Goal: Information Seeking & Learning: Learn about a topic

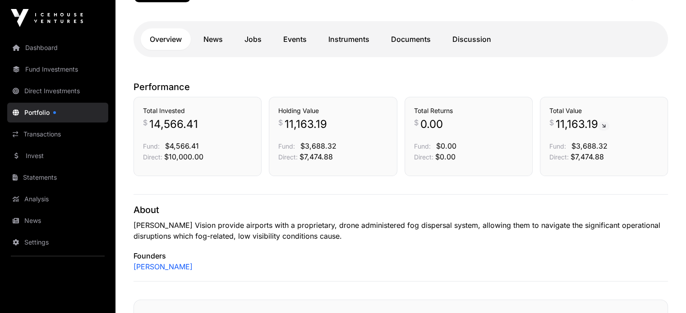
scroll to position [180, 0]
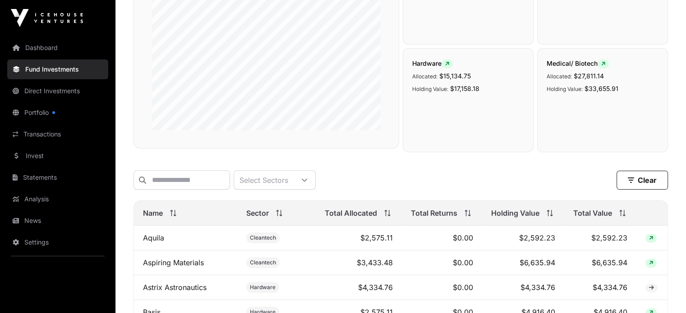
scroll to position [233, 0]
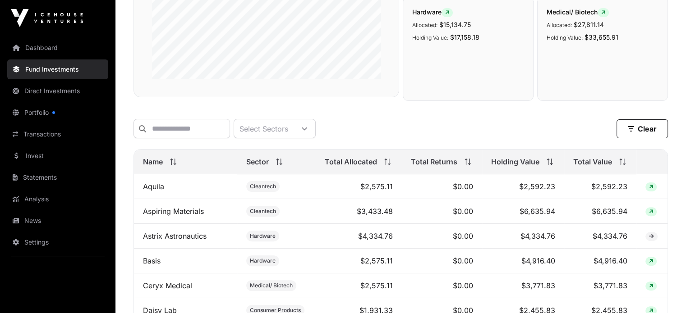
click at [623, 164] on icon at bounding box center [622, 162] width 6 height 6
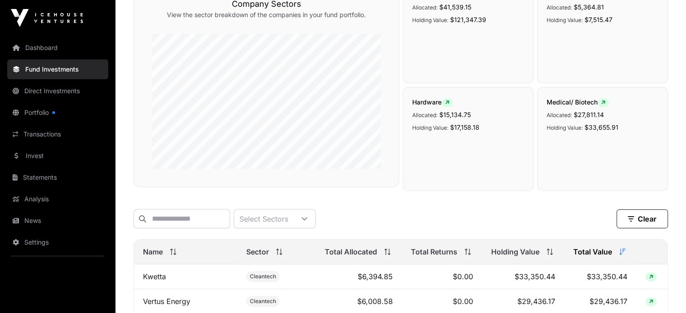
scroll to position [0, 0]
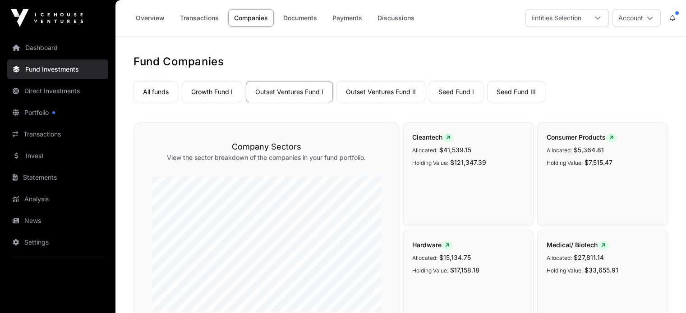
click at [451, 93] on link "Seed Fund I" at bounding box center [456, 92] width 55 height 21
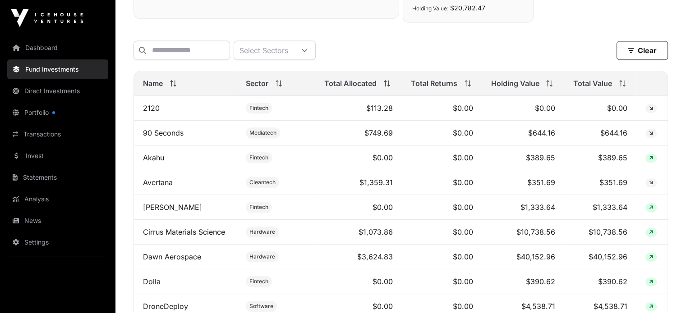
scroll to position [406, 0]
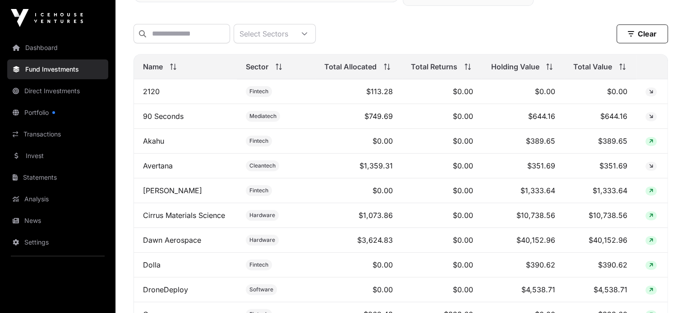
click at [621, 66] on div "Total Value" at bounding box center [600, 66] width 54 height 11
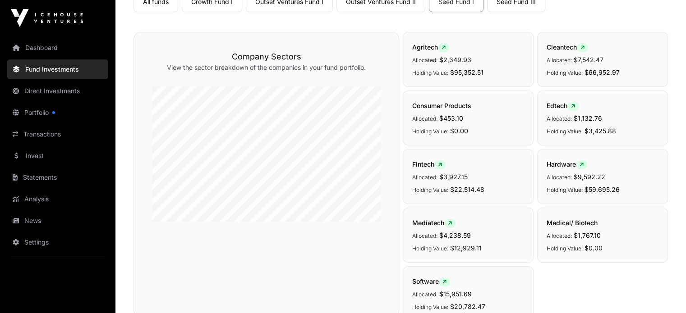
scroll to position [0, 0]
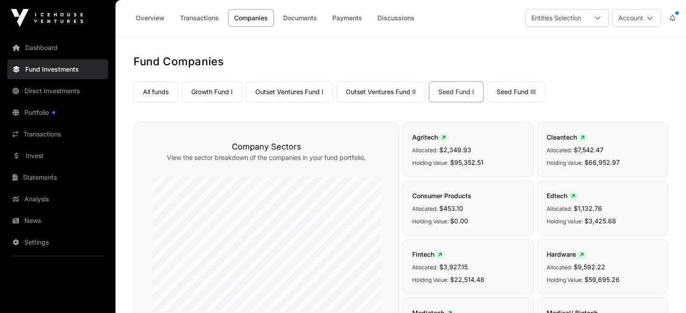
click at [297, 91] on link "Outset Ventures Fund I" at bounding box center [289, 92] width 87 height 21
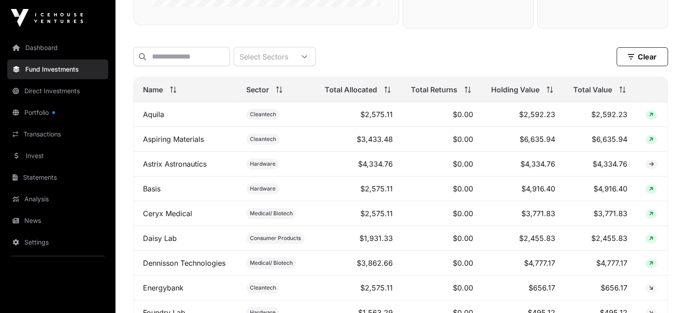
scroll to position [315, 0]
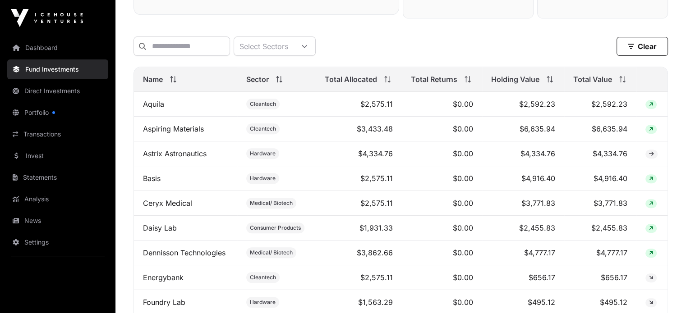
click at [590, 85] on span "Total Value" at bounding box center [592, 79] width 39 height 11
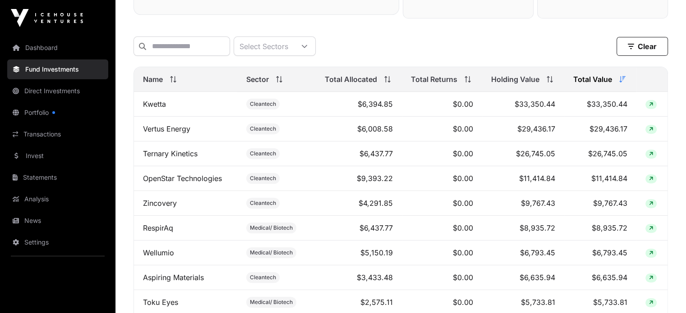
click at [594, 84] on span "Total Value" at bounding box center [592, 79] width 39 height 11
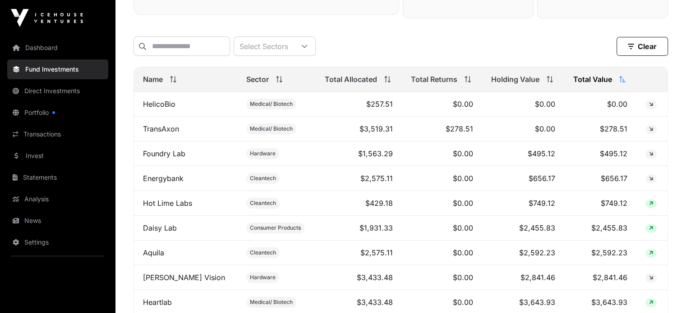
click at [594, 84] on span "Total Value" at bounding box center [592, 79] width 39 height 11
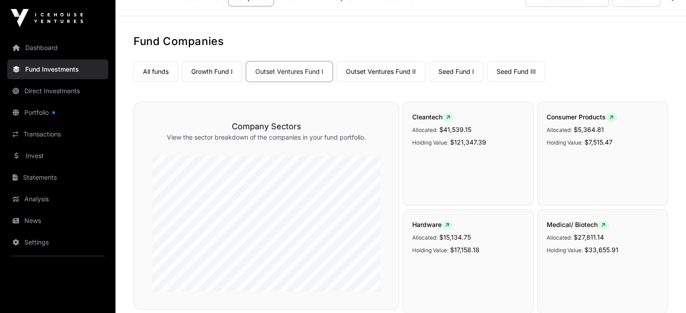
scroll to position [0, 0]
